Goal: Task Accomplishment & Management: Manage account settings

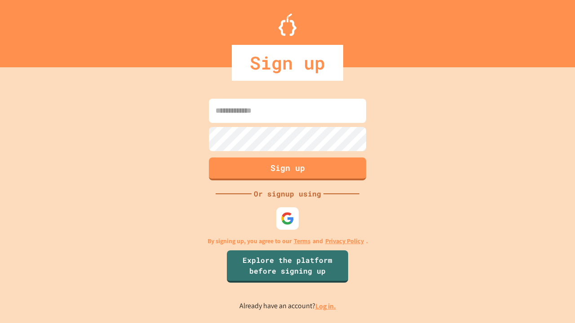
click at [326, 306] on link "Log in." at bounding box center [325, 306] width 21 height 9
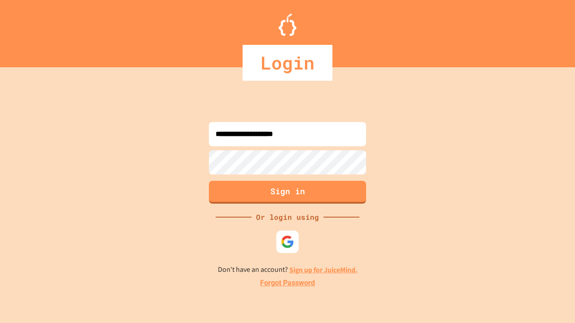
type input "**********"
